Goal: Task Accomplishment & Management: Use online tool/utility

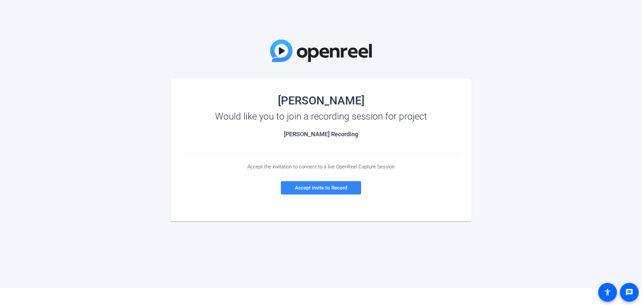
click at [308, 186] on span "Accept invite to Record" at bounding box center [321, 188] width 52 height 6
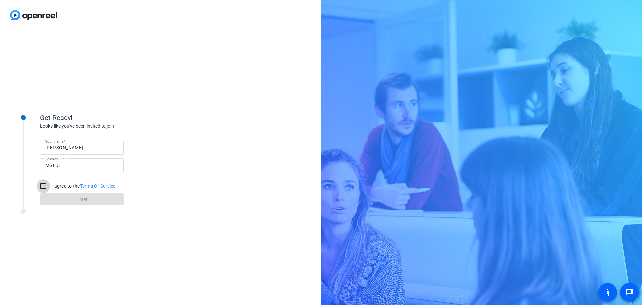
click at [40, 183] on input "I agree to the Terms Of Service" at bounding box center [43, 185] width 13 height 13
checkbox input "true"
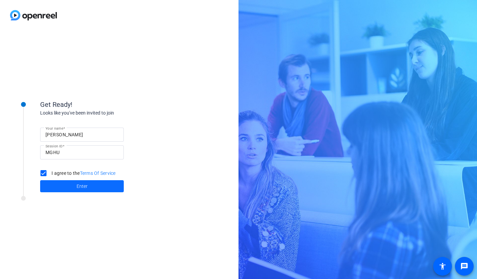
click at [90, 185] on span at bounding box center [82, 186] width 84 height 16
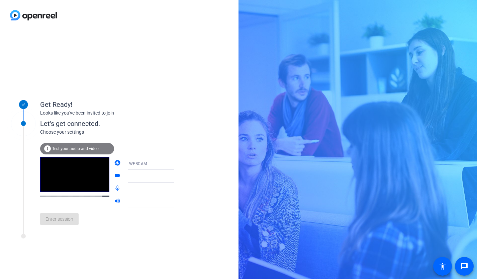
click at [61, 146] on span "Test your audio and video" at bounding box center [75, 148] width 47 height 5
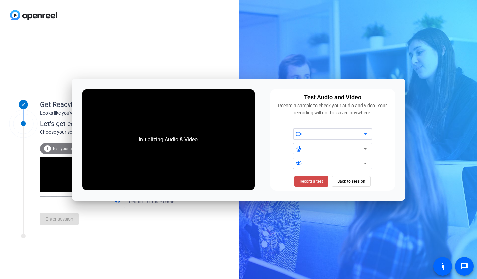
click at [312, 180] on span "Record a test" at bounding box center [311, 181] width 23 height 6
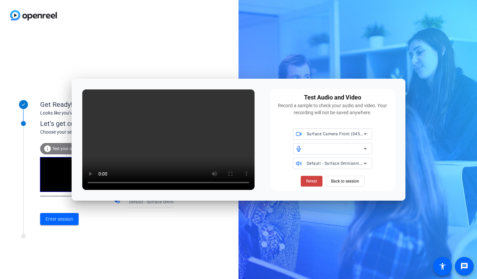
drag, startPoint x: 306, startPoint y: 180, endPoint x: 289, endPoint y: 185, distance: 17.9
click at [289, 185] on div "Retest Back to session" at bounding box center [332, 180] width 117 height 12
click at [353, 181] on span "Back to session" at bounding box center [345, 181] width 28 height 13
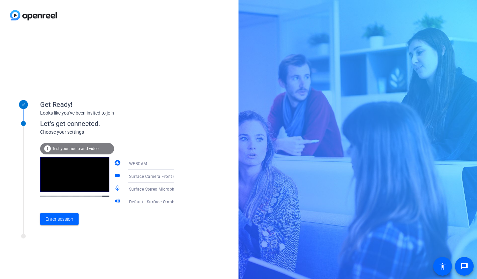
click at [115, 245] on div "Get Ready! Looks like you've been invited to join Let's get connected. Choose y…" at bounding box center [119, 154] width 239 height 248
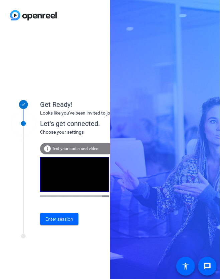
click at [61, 233] on div "Let's get connected. Choose your settings info Test your audio and video camera…" at bounding box center [90, 170] width 167 height 127
click at [220, 110] on div "Get Ready! Looks like you've been invited to join Let's get connected. Choose y…" at bounding box center [110, 139] width 220 height 279
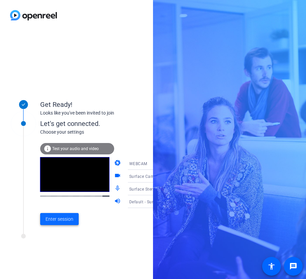
click at [65, 218] on span "Enter session" at bounding box center [60, 218] width 28 height 7
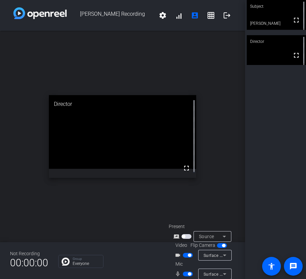
click at [113, 188] on div "open_in_new Director fullscreen" at bounding box center [122, 136] width 245 height 211
